Goal: Find specific page/section: Find specific page/section

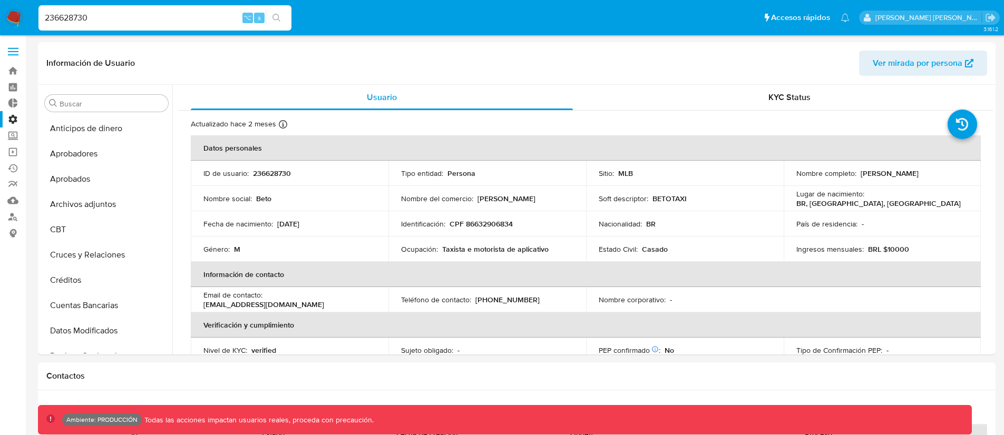
select select "10"
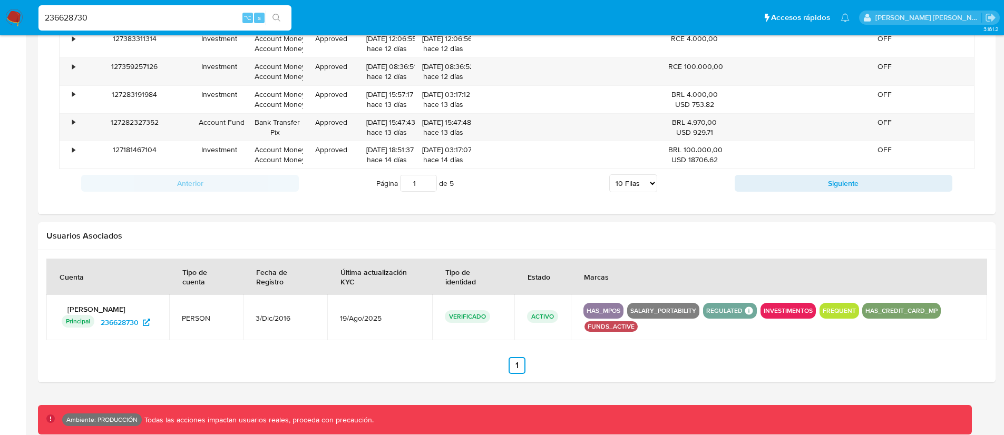
scroll to position [599, 0]
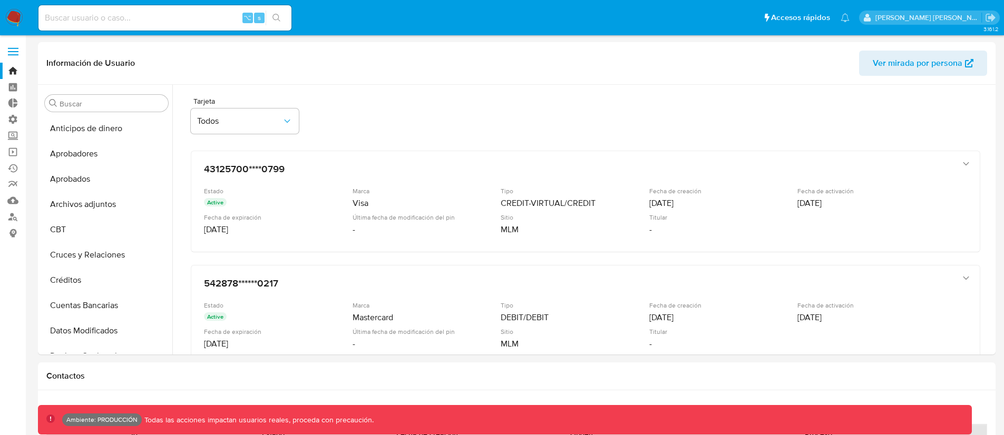
select select "10"
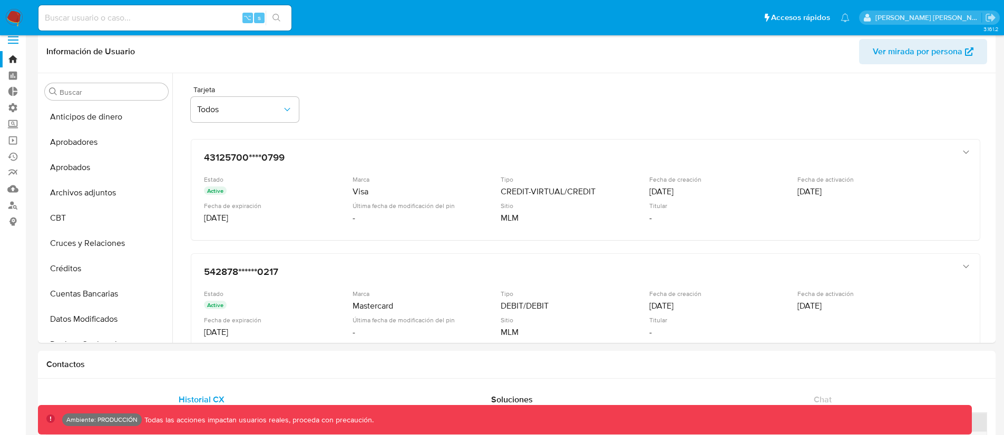
scroll to position [496, 0]
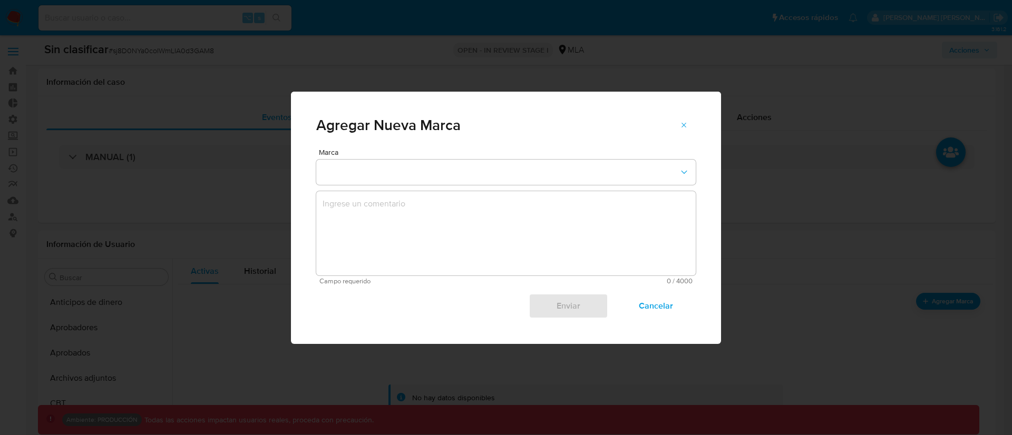
select select "10"
